Goal: Transaction & Acquisition: Purchase product/service

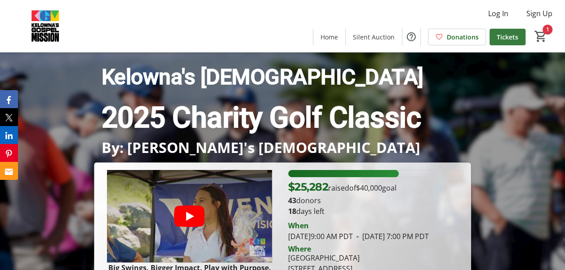
click at [510, 30] on span at bounding box center [507, 37] width 36 height 22
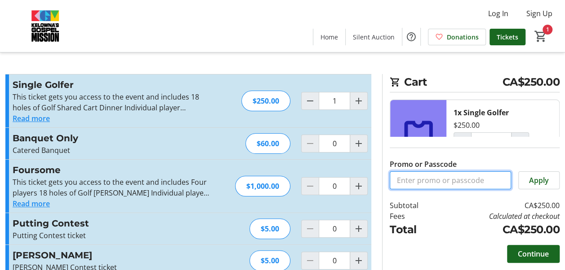
click at [426, 179] on input "Promo or Passcode" at bounding box center [449, 181] width 121 height 18
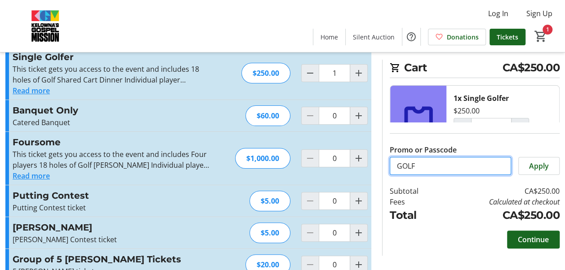
scroll to position [40, 0]
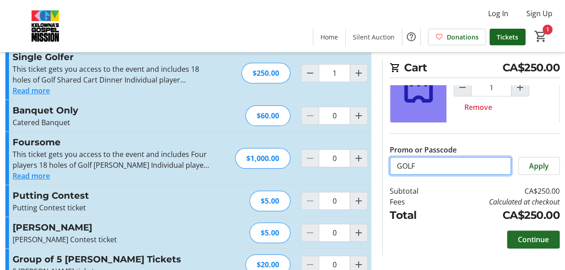
type input "GOLF"
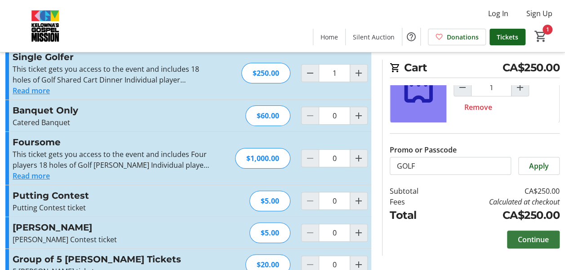
click at [534, 240] on span "Continue" at bounding box center [532, 239] width 31 height 11
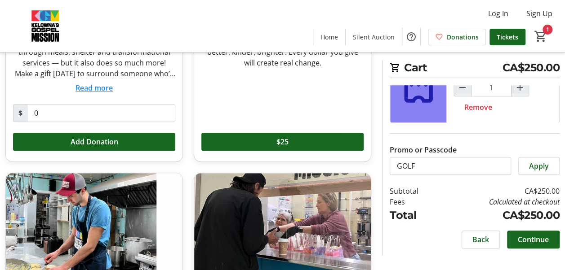
scroll to position [306, 0]
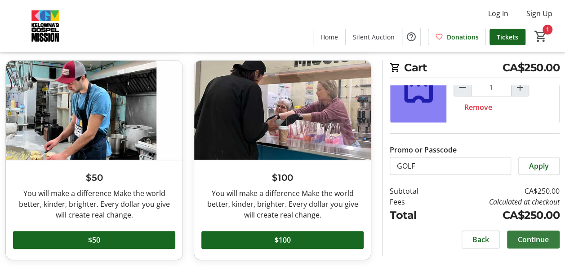
click at [526, 230] on span at bounding box center [533, 240] width 53 height 22
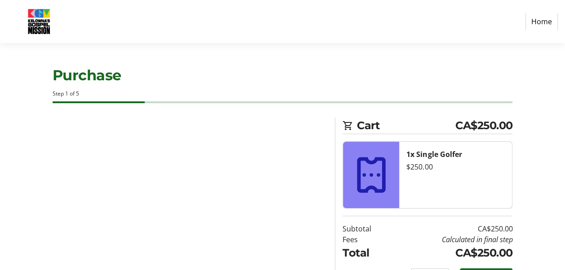
select select "CA"
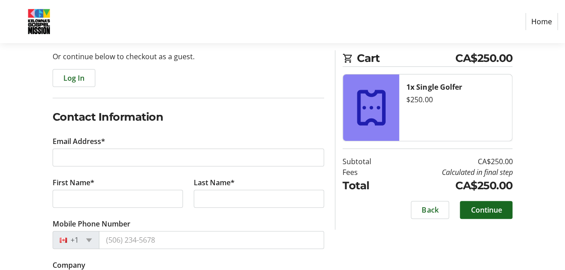
scroll to position [129, 0]
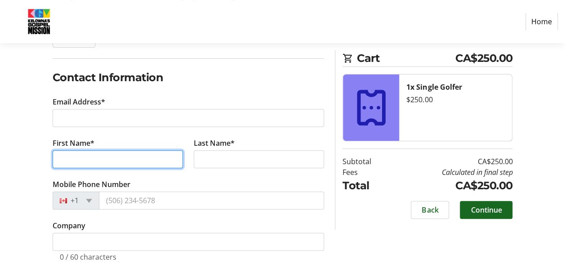
click at [97, 159] on input "First Name*" at bounding box center [118, 159] width 130 height 18
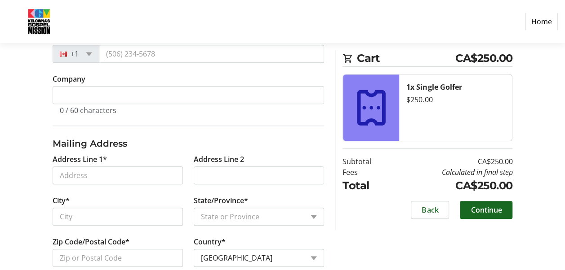
scroll to position [471, 0]
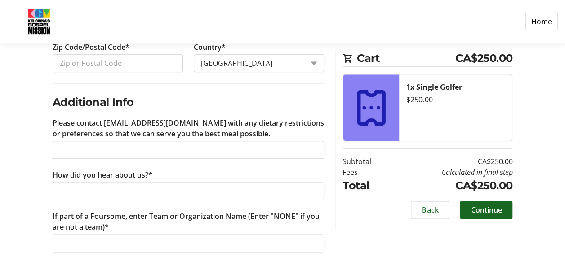
type input "[PERSON_NAME]"
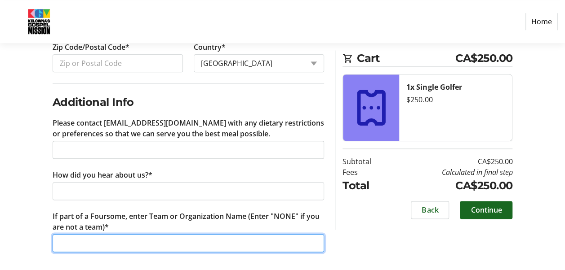
click at [199, 239] on input "If part of a Foursome, enter Team or Organization Name (Enter "NONE" if you are…" at bounding box center [189, 243] width 272 height 18
type input "none"
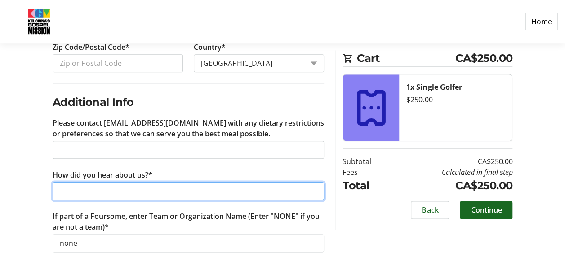
click at [159, 192] on input "How did you hear about us?*" at bounding box center [189, 191] width 272 height 18
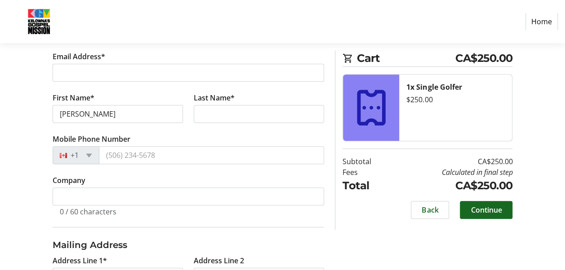
scroll to position [161, 0]
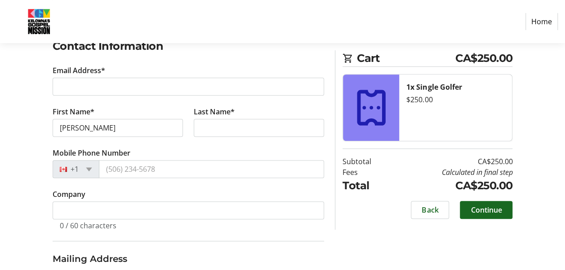
type input "[PERSON_NAME]"
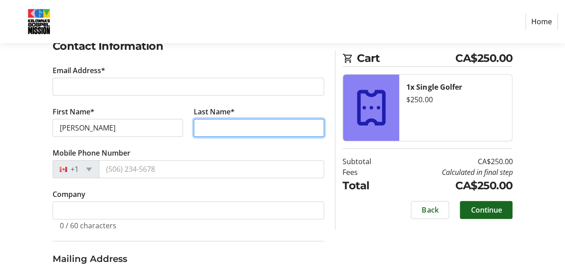
click at [204, 124] on input "Last Name*" at bounding box center [259, 128] width 130 height 18
type input "Stillborn"
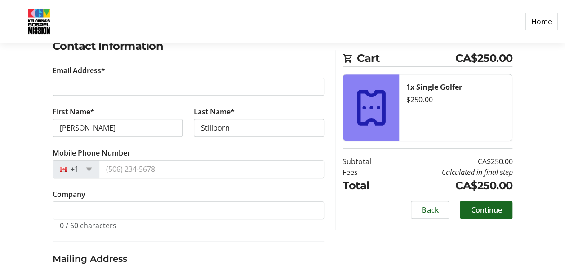
click at [530, 187] on div "Log In to Your Account (Optional) Or continue below to checkout as a guest. Log…" at bounding box center [282, 271] width 565 height 628
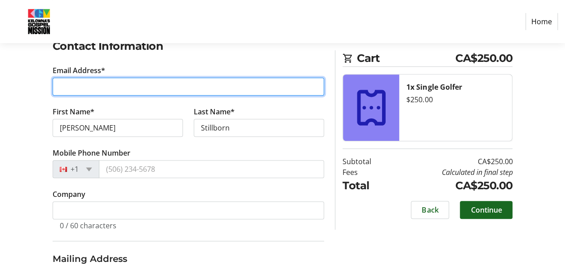
click at [104, 83] on input "Email Address*" at bounding box center [189, 87] width 272 height 18
paste input "[PERSON_NAME][EMAIL_ADDRESS][DOMAIN_NAME]"
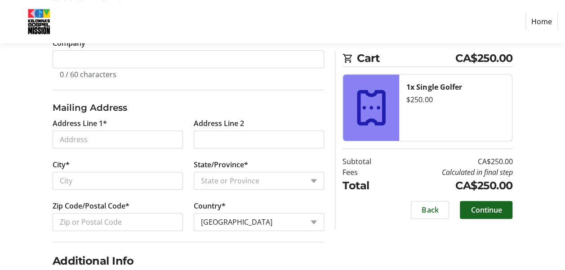
scroll to position [313, 0]
type input "[PERSON_NAME][EMAIL_ADDRESS][DOMAIN_NAME]"
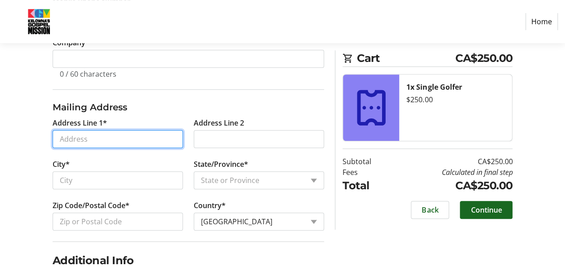
click at [138, 138] on input "Address Line 1*" at bounding box center [118, 139] width 130 height 18
type input "[STREET_ADDRESS][PERSON_NAME]"
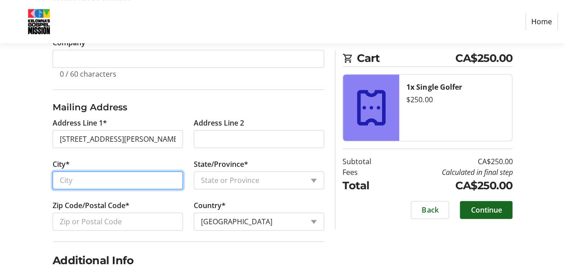
type input "Kelowna"
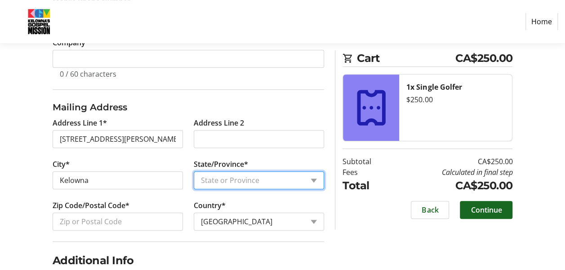
select select "BC"
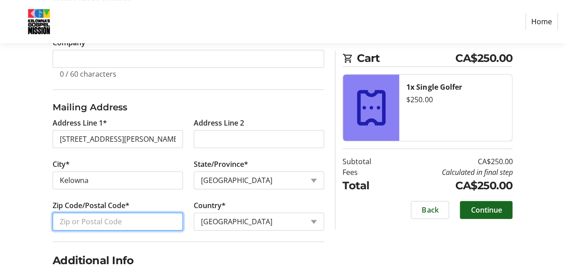
type input "V1Y 1A9"
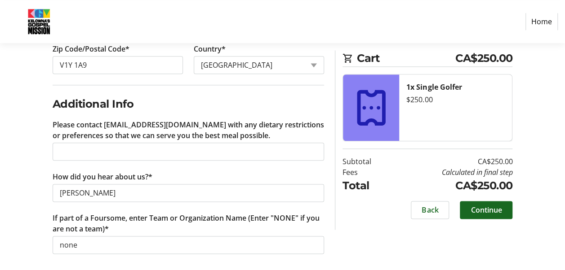
scroll to position [471, 0]
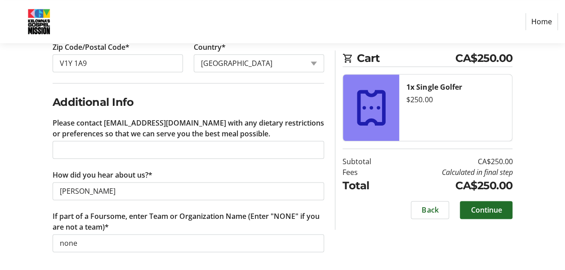
click at [495, 210] on span "Continue" at bounding box center [485, 210] width 31 height 11
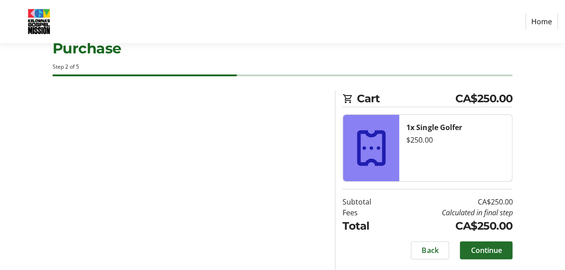
scroll to position [26, 0]
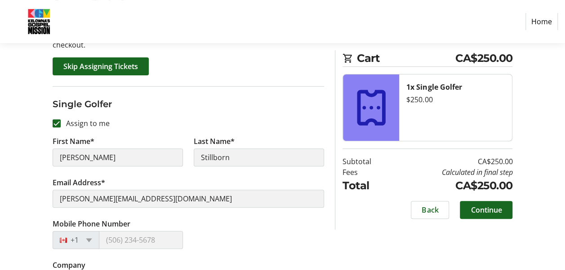
scroll to position [126, 0]
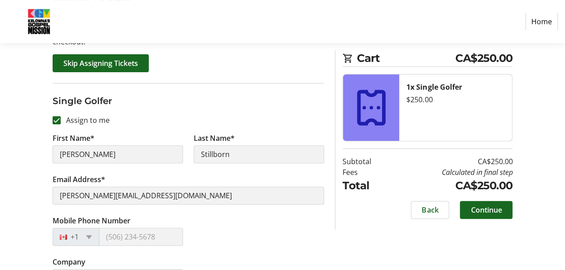
click at [522, 242] on div "Assign Tickets Enter details for each attendee so that they receive their ticke…" at bounding box center [282, 202] width 565 height 422
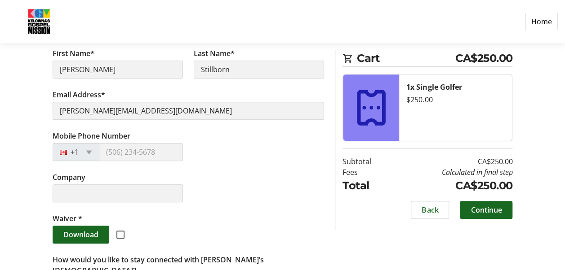
scroll to position [257, 0]
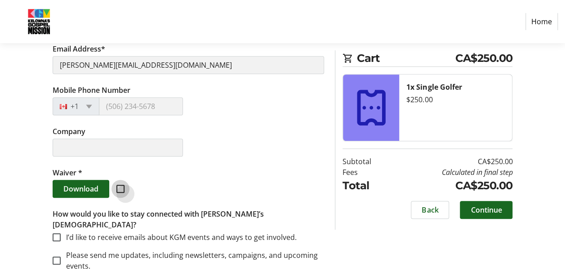
click at [121, 185] on input "checkbox" at bounding box center [120, 189] width 8 height 8
checkbox input "true"
click at [69, 232] on label "I’d like to receive emails about KGM events and ways to get involved." at bounding box center [179, 237] width 236 height 11
click at [61, 234] on input "I’d like to receive emails about KGM events and ways to get involved." at bounding box center [57, 238] width 8 height 8
checkbox input "true"
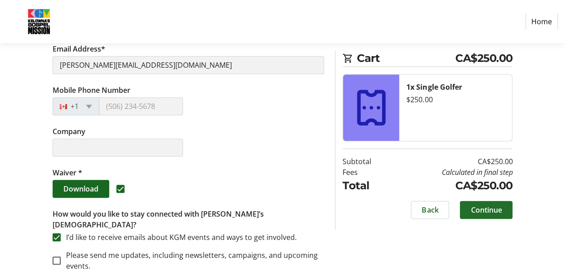
click at [482, 206] on span "Continue" at bounding box center [485, 210] width 31 height 11
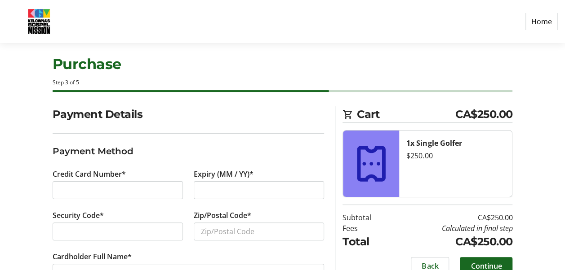
scroll to position [43, 0]
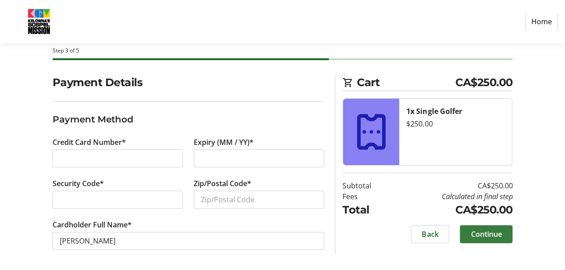
click at [484, 235] on span "Continue" at bounding box center [485, 234] width 31 height 11
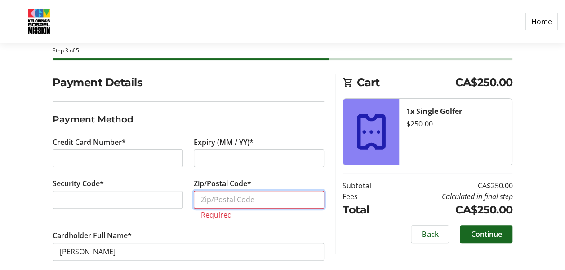
click at [279, 201] on input "Zip/Postal Code*" at bounding box center [259, 200] width 130 height 18
type input "V1Y 1A9"
type input "0"
type input "1"
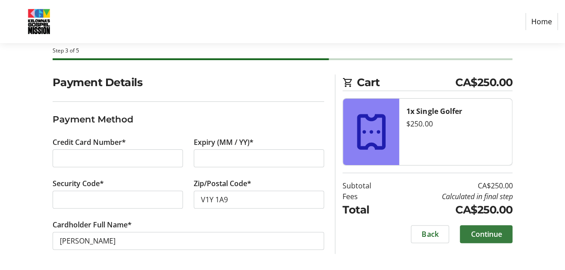
click at [499, 234] on span "Continue" at bounding box center [485, 234] width 31 height 11
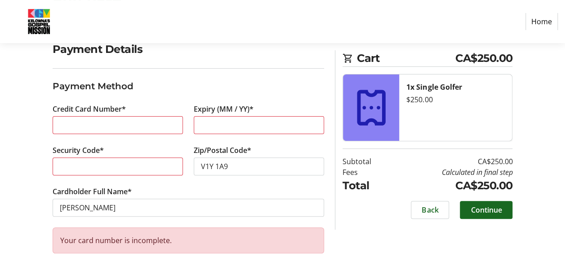
scroll to position [0, 0]
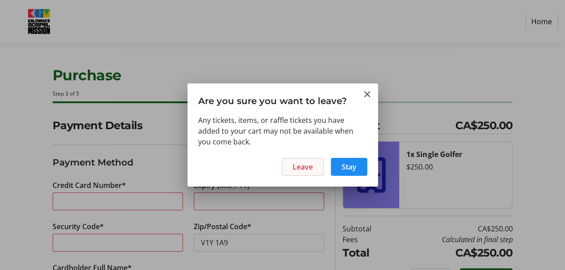
click at [303, 164] on span "Leave" at bounding box center [302, 167] width 20 height 11
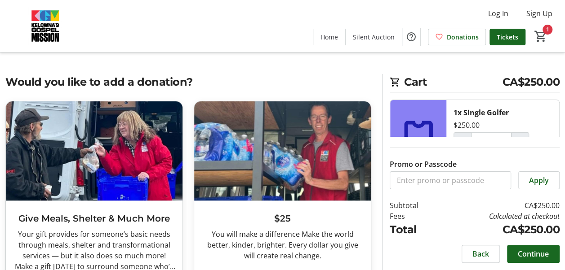
scroll to position [43, 0]
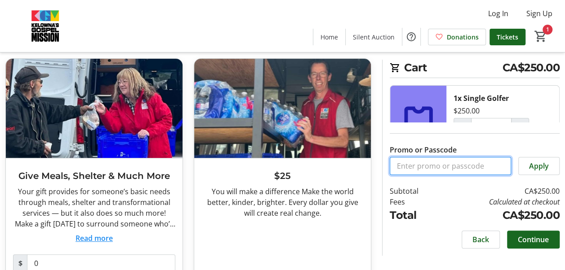
click at [436, 169] on input "Promo or Passcode" at bounding box center [449, 166] width 121 height 18
type input "GOLF"
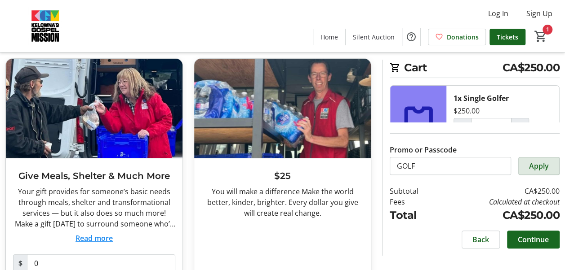
click at [545, 166] on span "Apply" at bounding box center [539, 166] width 20 height 11
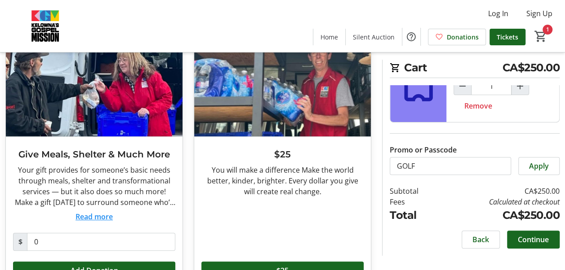
scroll to position [40, 0]
click at [530, 167] on span "Apply" at bounding box center [539, 166] width 20 height 11
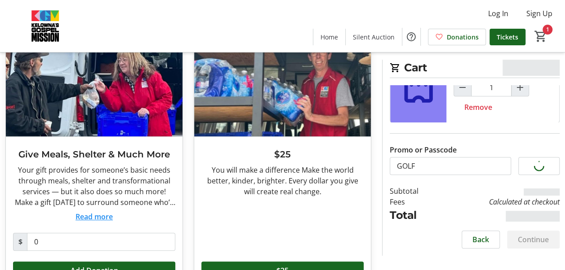
scroll to position [50, 0]
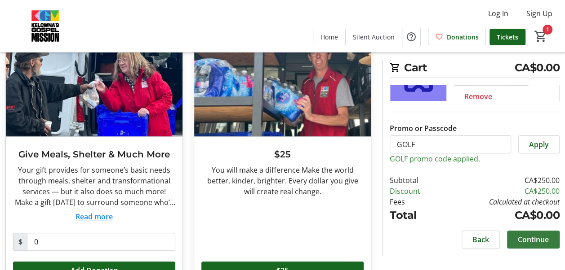
click at [533, 239] on span "Continue" at bounding box center [532, 239] width 31 height 11
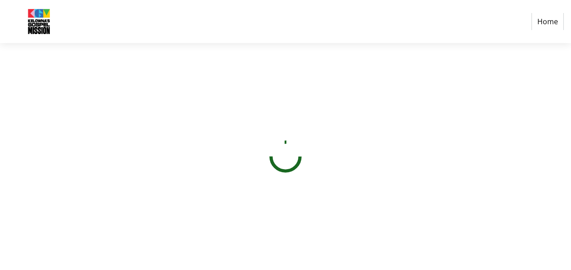
select select "CA"
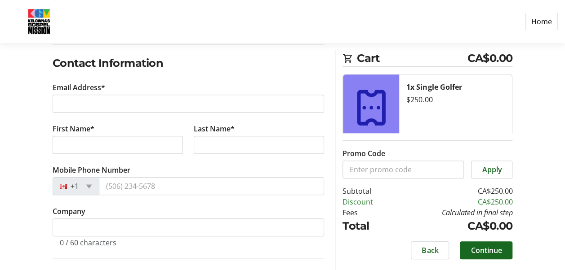
scroll to position [141, 0]
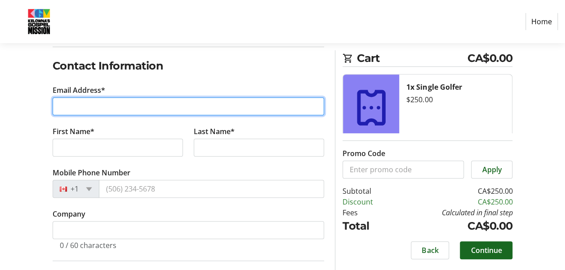
click at [221, 102] on input "Email Address*" at bounding box center [189, 106] width 272 height 18
paste input "[PERSON_NAME][EMAIL_ADDRESS][DOMAIN_NAME]"
type input "[PERSON_NAME][EMAIL_ADDRESS][DOMAIN_NAME]"
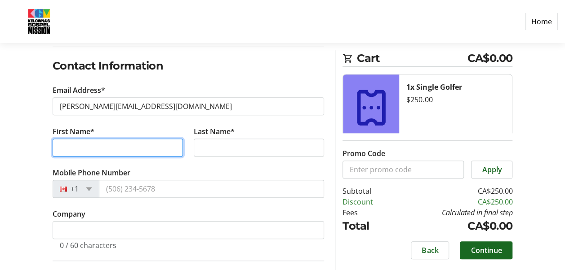
click at [57, 152] on input "First Name*" at bounding box center [118, 148] width 130 height 18
type input "[PERSON_NAME]"
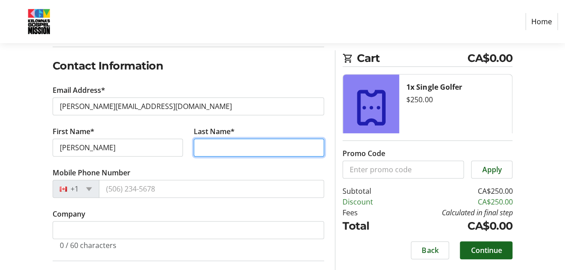
type input "Stillborn"
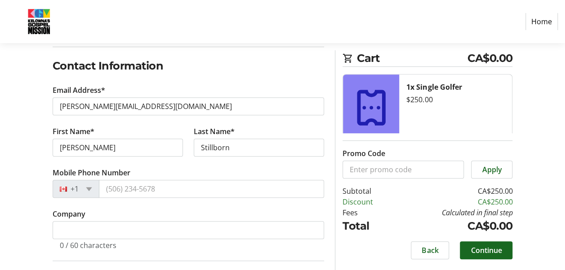
type input "[STREET_ADDRESS][PERSON_NAME]"
type input "Kelowna"
select select "BC"
type input "V1Y 1A9"
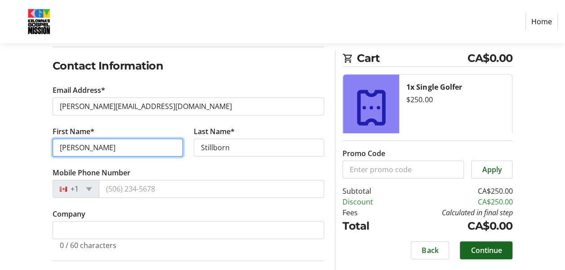
type input "[PERSON_NAME]"
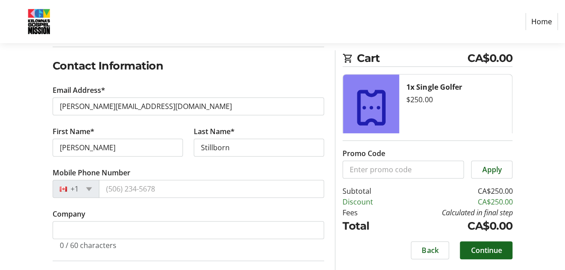
type input "none"
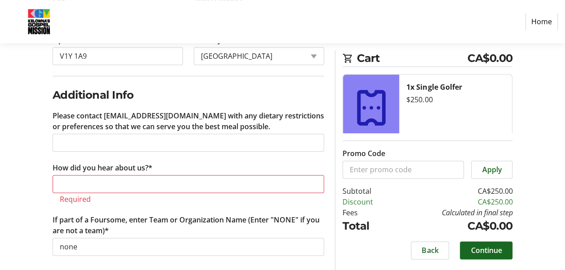
scroll to position [479, 0]
click at [96, 171] on tr-form-field "How did you hear about us?* Required" at bounding box center [189, 188] width 272 height 52
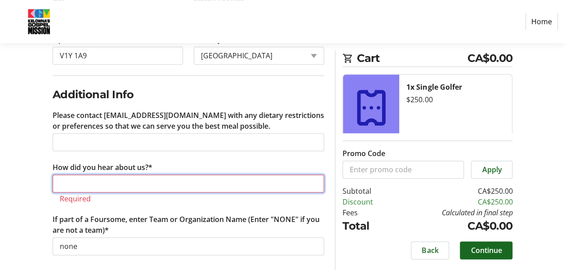
click at [102, 182] on input "How did you hear about us?*" at bounding box center [189, 184] width 272 height 18
type input "[PERSON_NAME]"
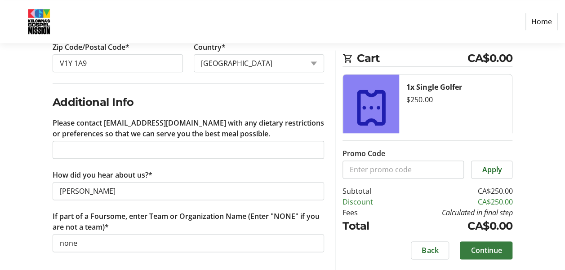
click at [496, 249] on span "Continue" at bounding box center [485, 250] width 31 height 11
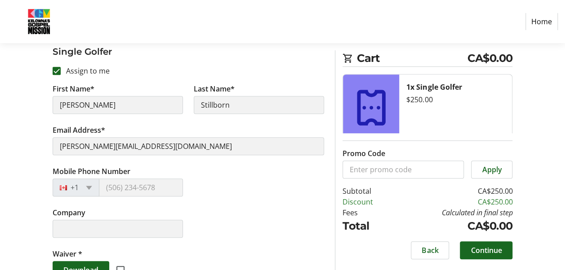
scroll to position [257, 0]
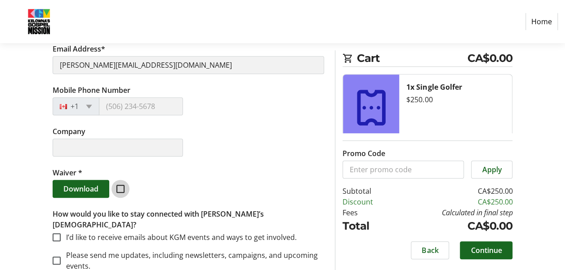
click at [119, 187] on input "checkbox" at bounding box center [120, 189] width 8 height 8
checkbox input "true"
click at [59, 234] on input "I’d like to receive emails about KGM events and ways to get involved." at bounding box center [57, 238] width 8 height 8
checkbox input "true"
click at [499, 249] on span "Continue" at bounding box center [485, 250] width 31 height 11
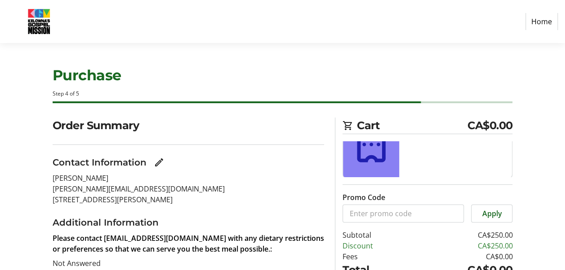
scroll to position [99, 0]
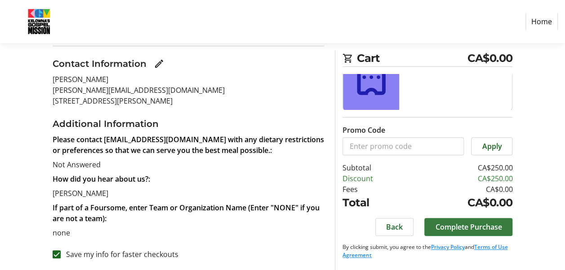
click at [480, 227] on span "Complete Purchase" at bounding box center [468, 227] width 66 height 11
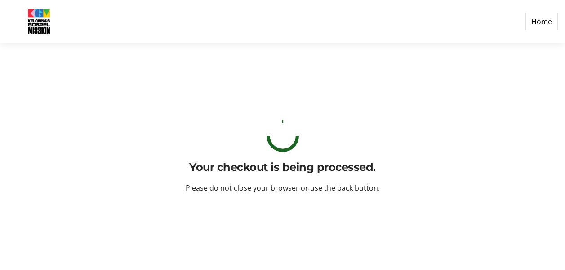
scroll to position [0, 0]
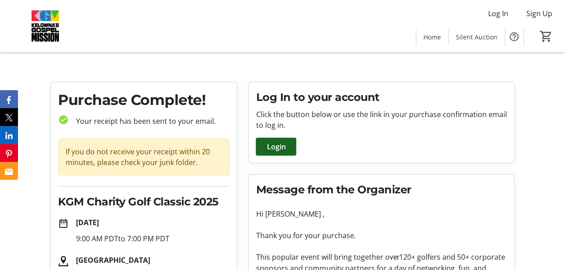
scroll to position [124, 0]
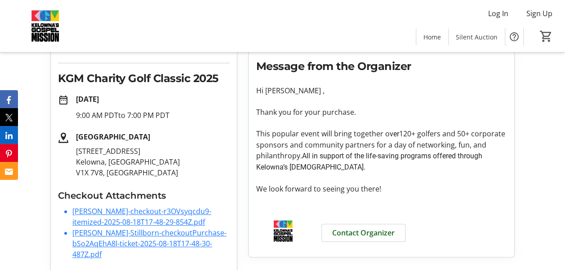
click at [112, 217] on link "[PERSON_NAME]-checkout-r3OVsyqcdu9-itemized-2025-08-18T17-48-29-854Z.pdf" at bounding box center [141, 217] width 139 height 21
click at [128, 233] on link "[PERSON_NAME]-Stillborn-checkoutPurchase-bSo2AqEhA8l-ticket-2025-08-18T17-48-30…" at bounding box center [149, 243] width 154 height 31
click at [504, 184] on p "We look forward to seeing you there!" at bounding box center [381, 189] width 251 height 11
